Goal: Check status: Check status

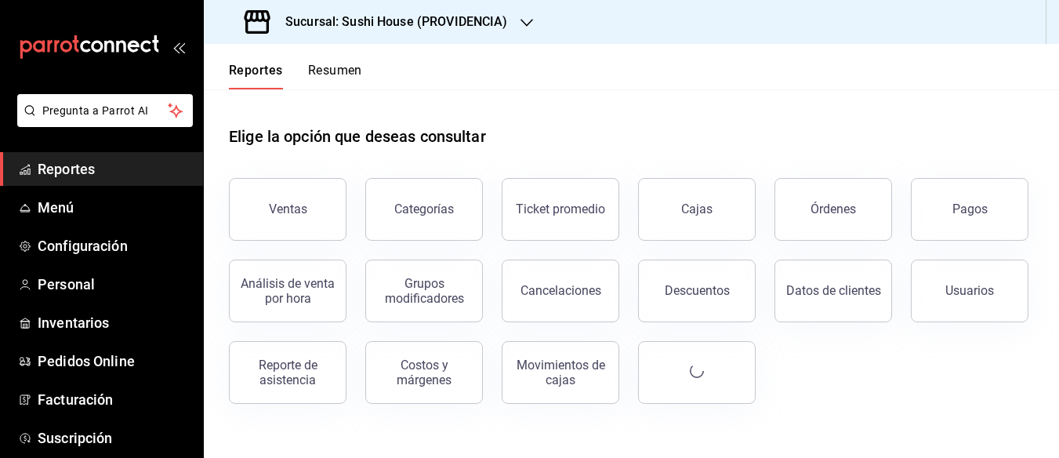
click at [432, 21] on h3 "Sucursal: Sushi House (PROVIDENCIA)" at bounding box center [390, 22] width 235 height 19
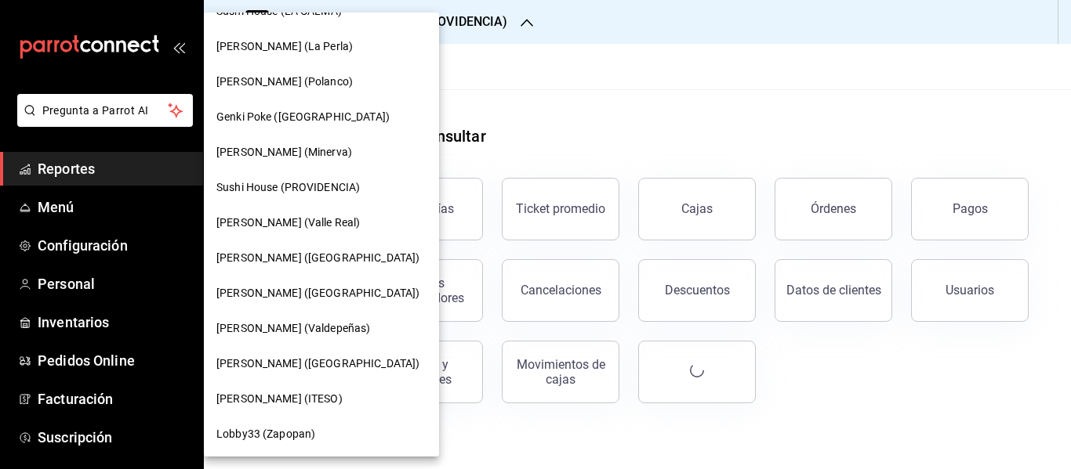
scroll to position [203, 0]
click at [299, 330] on span "[PERSON_NAME] (Valdepeñas)" at bounding box center [293, 327] width 154 height 16
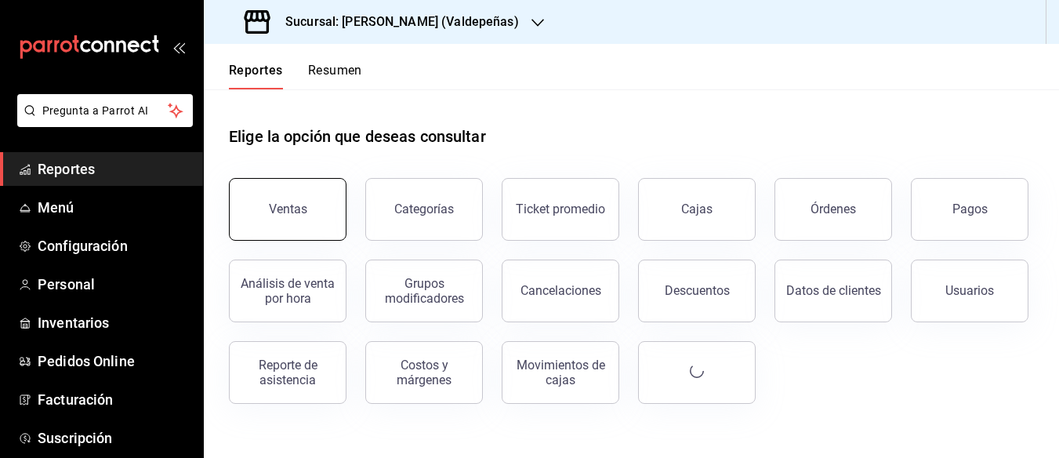
click at [303, 212] on div "Ventas" at bounding box center [288, 208] width 38 height 15
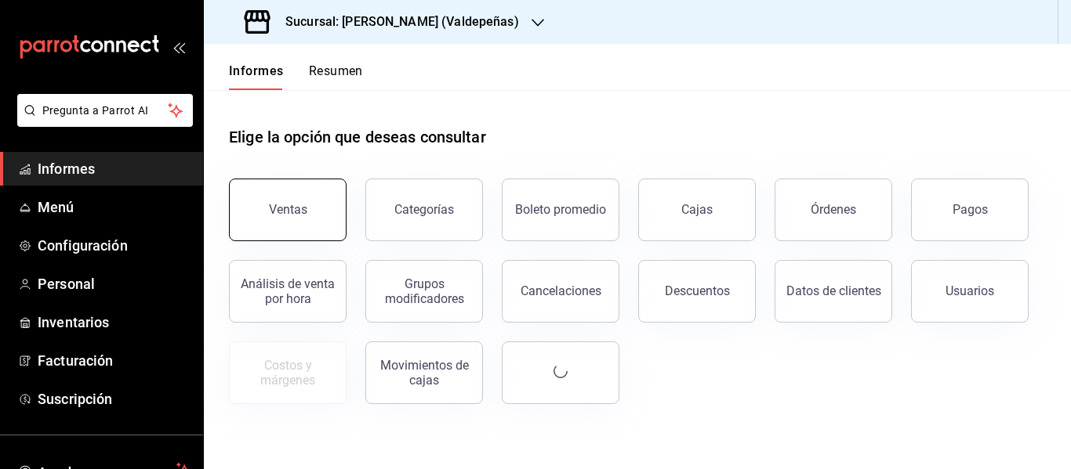
click at [295, 203] on font "Ventas" at bounding box center [288, 209] width 38 height 15
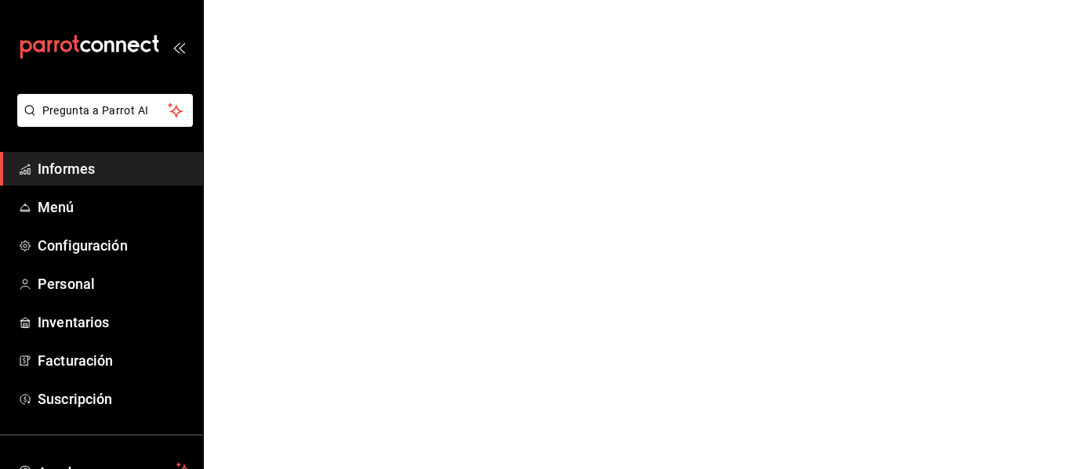
click at [173, 47] on icon "abrir_cajón_menú" at bounding box center [176, 48] width 7 height 12
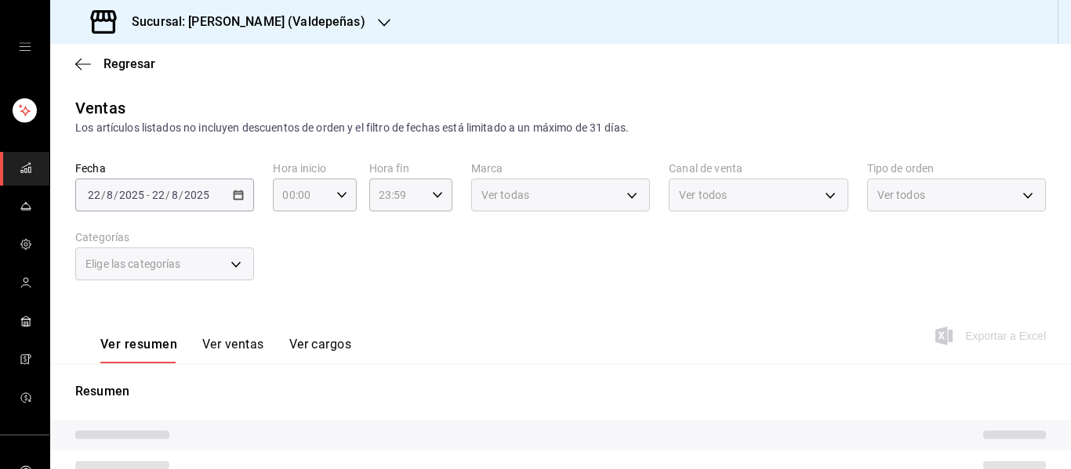
click at [255, 38] on div "Sucursal: [PERSON_NAME] (Valdepeñas)" at bounding box center [230, 22] width 334 height 44
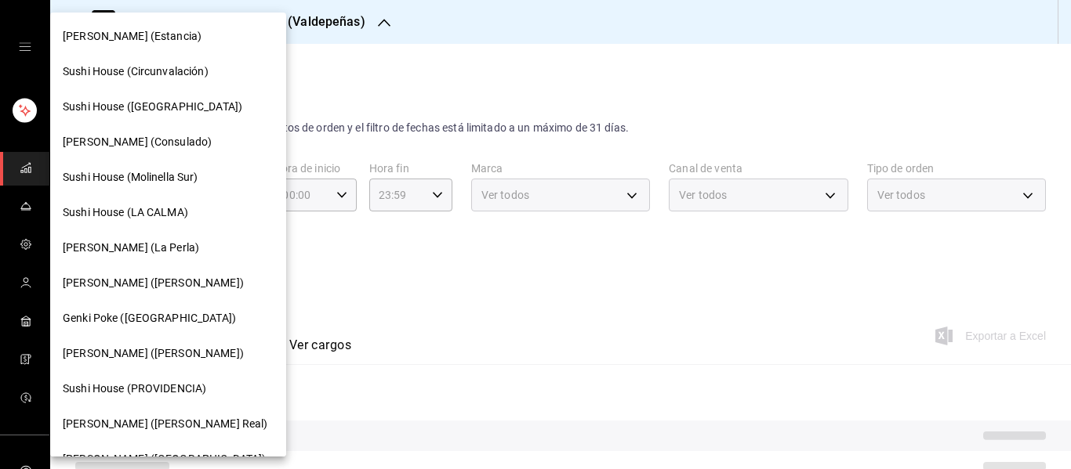
click at [629, 306] on div at bounding box center [535, 234] width 1071 height 469
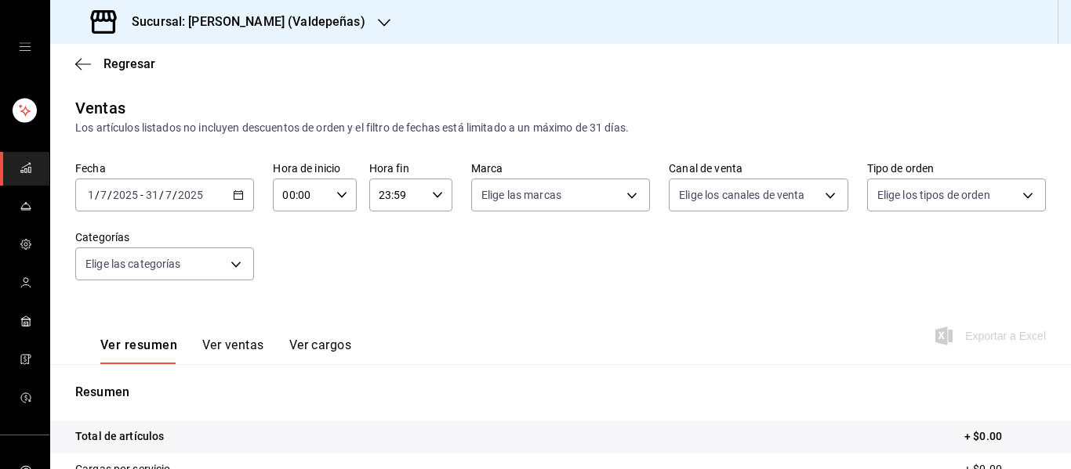
click at [233, 201] on div "[DATE] [DATE] - [DATE] [DATE]" at bounding box center [164, 195] width 179 height 33
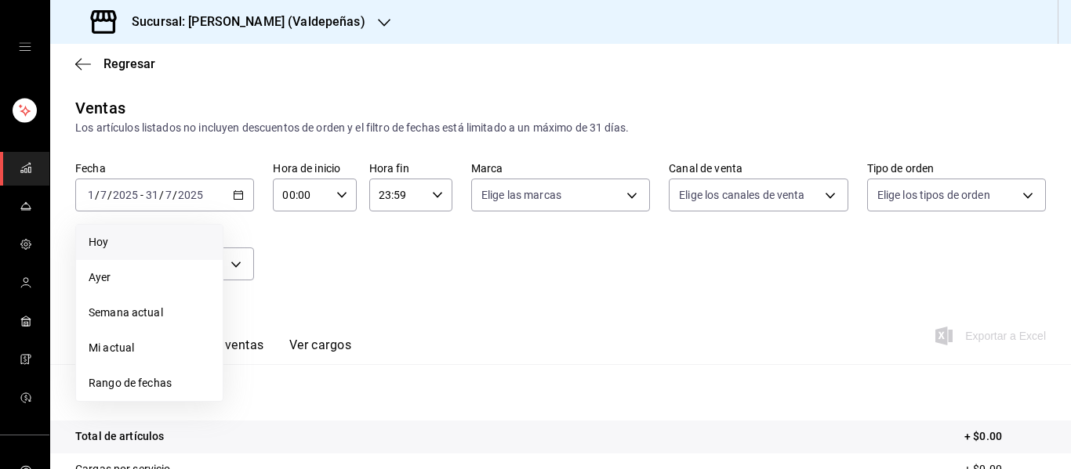
click at [158, 256] on li "Hoy" at bounding box center [149, 242] width 147 height 35
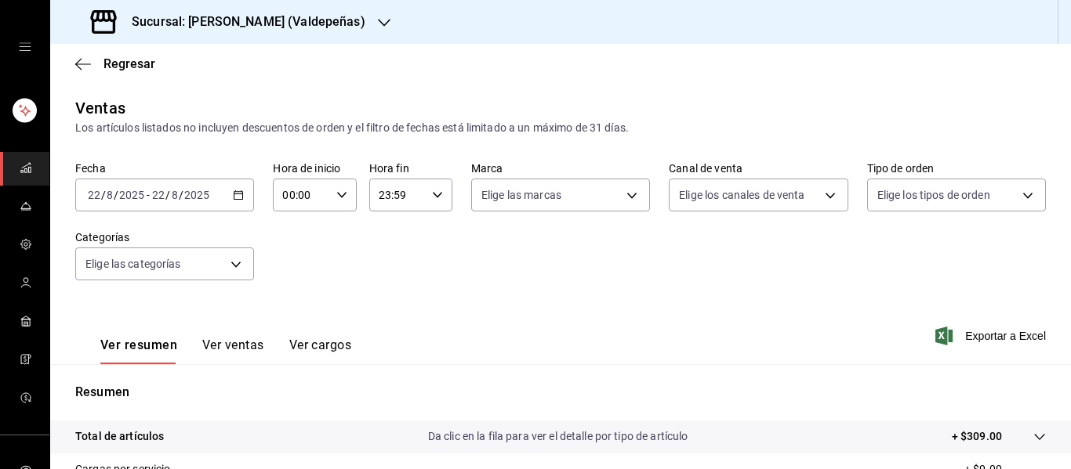
click at [254, 24] on font "Sucursal: [PERSON_NAME] (Valdepeñas)" at bounding box center [249, 21] width 234 height 15
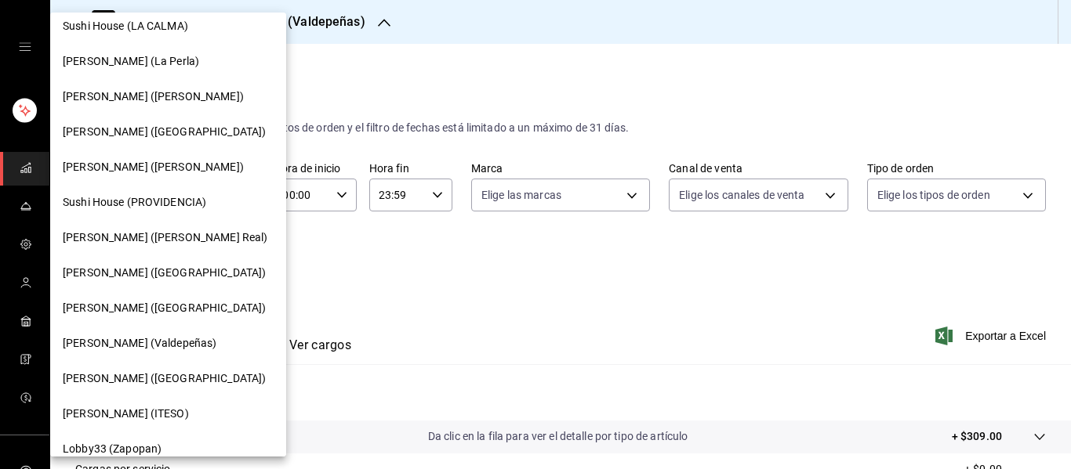
scroll to position [203, 0]
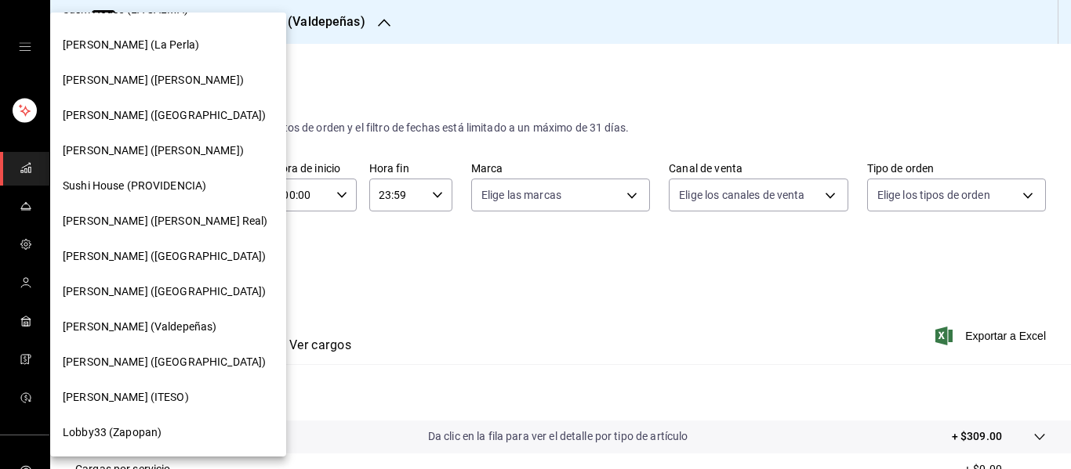
click at [141, 390] on span "[PERSON_NAME] (ITESO)" at bounding box center [126, 398] width 126 height 16
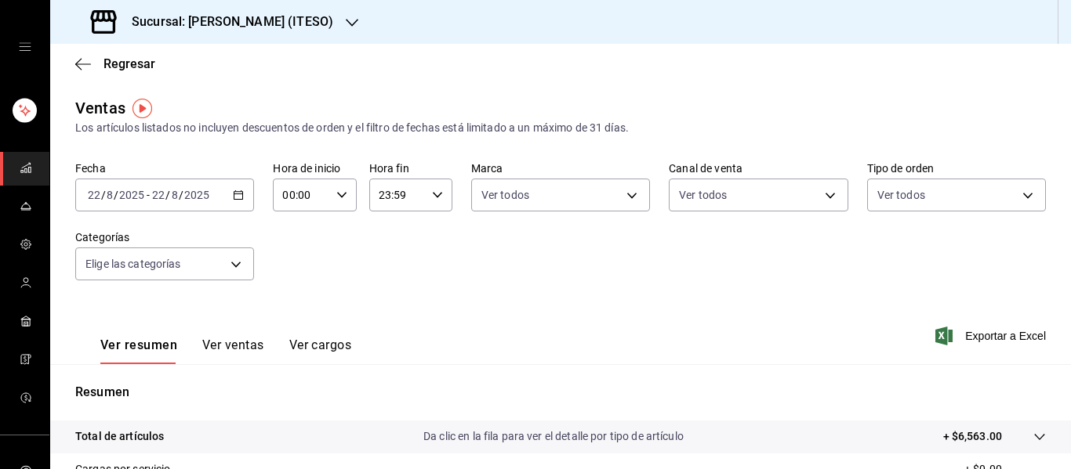
click at [237, 191] on icon "button" at bounding box center [238, 195] width 11 height 11
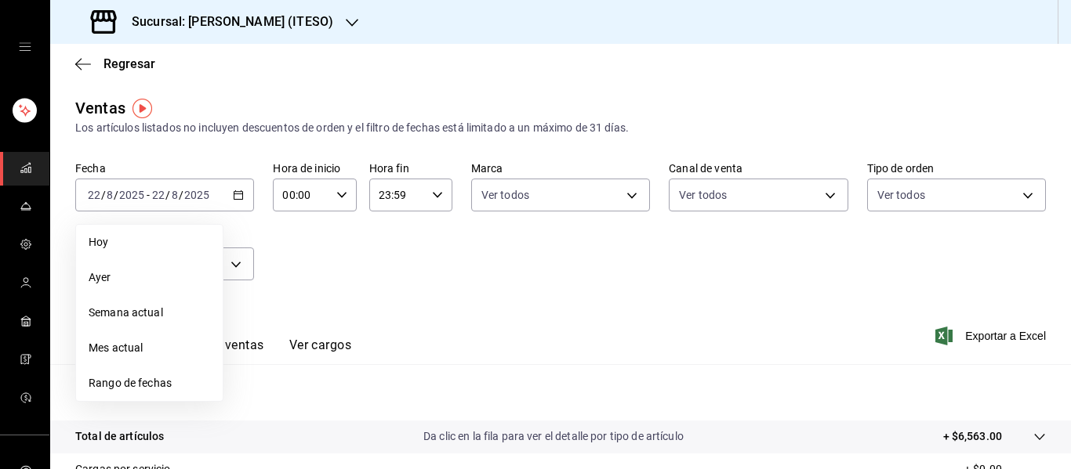
click at [187, 242] on span "Hoy" at bounding box center [149, 242] width 121 height 16
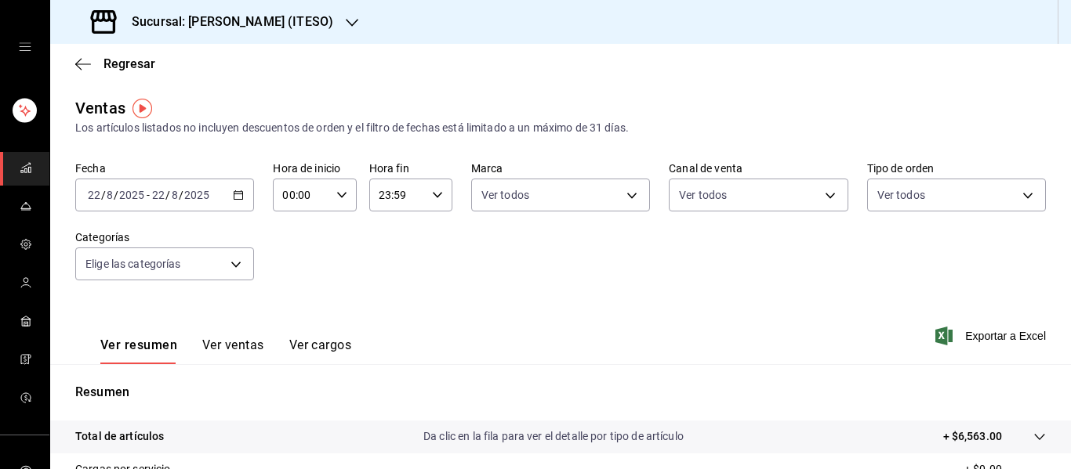
click at [233, 193] on icon "button" at bounding box center [238, 195] width 11 height 11
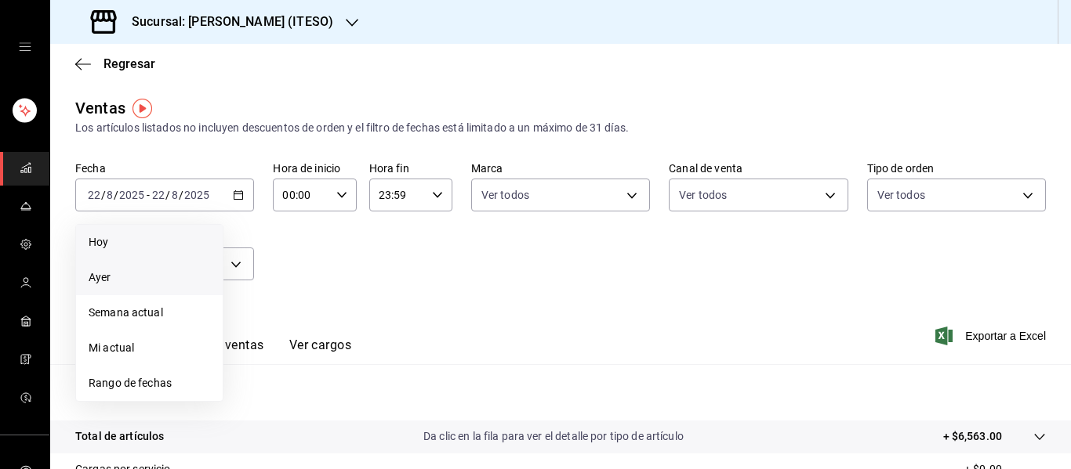
click at [142, 282] on span "Ayer" at bounding box center [149, 278] width 121 height 16
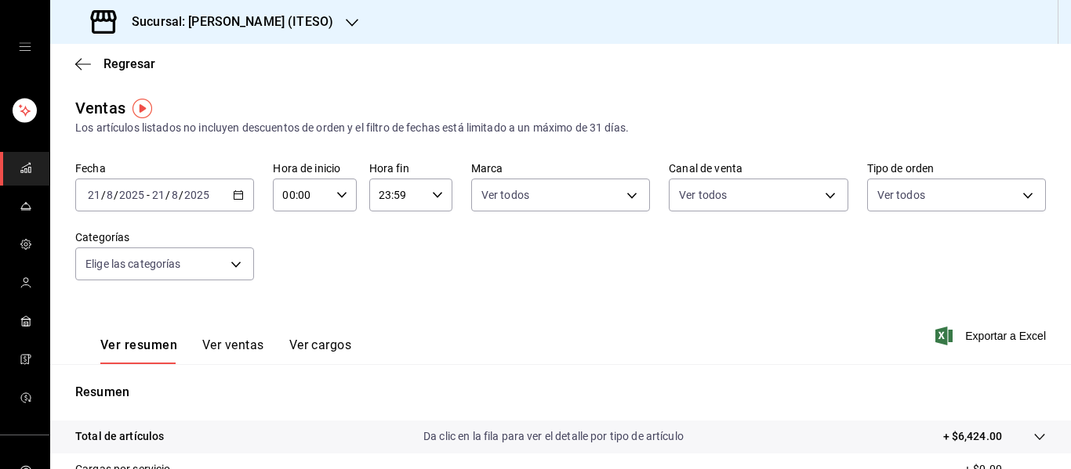
click at [234, 195] on \(Stroke\) "button" at bounding box center [238, 195] width 9 height 9
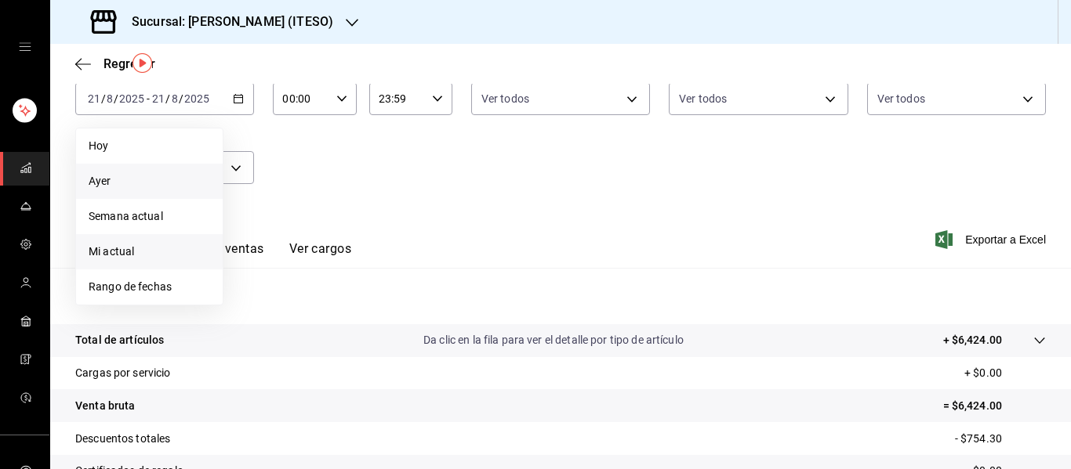
scroll to position [100, 0]
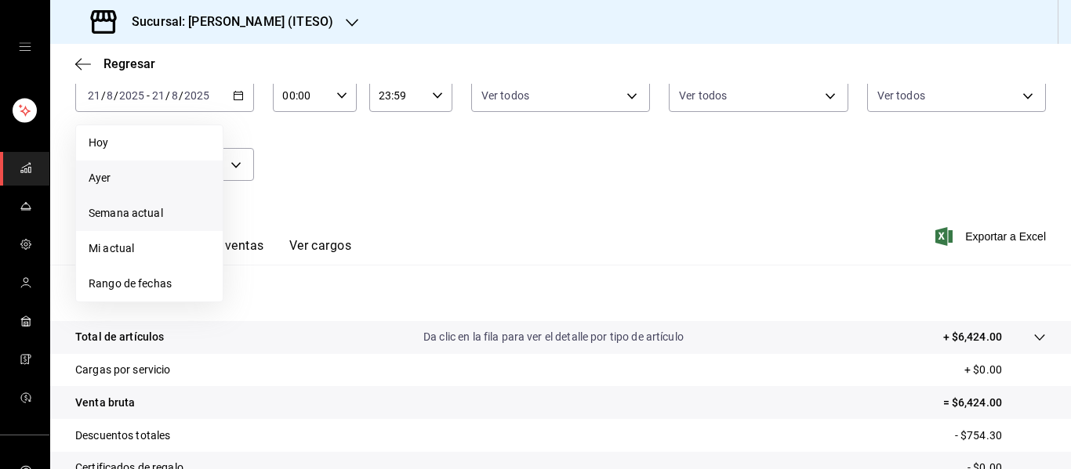
click at [137, 223] on li "Semana actual" at bounding box center [149, 213] width 147 height 35
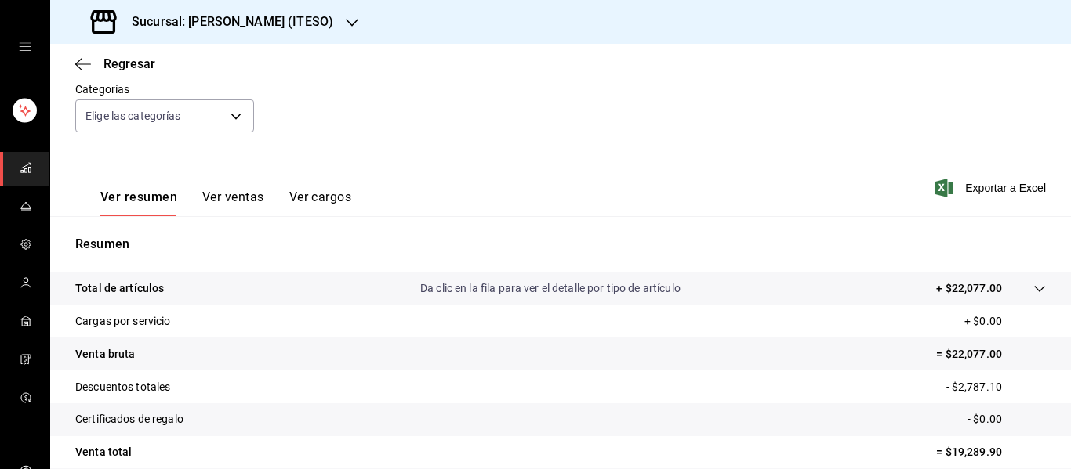
scroll to position [158, 0]
